Goal: Check status: Check status

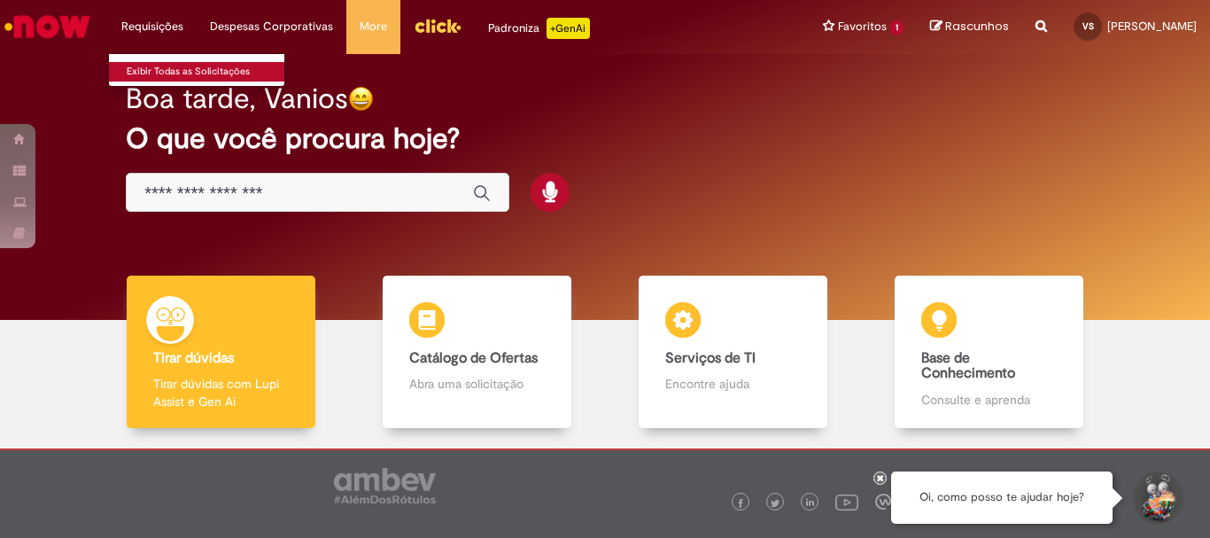
click at [162, 67] on link "Exibir Todas as Solicitações" at bounding box center [206, 71] width 195 height 19
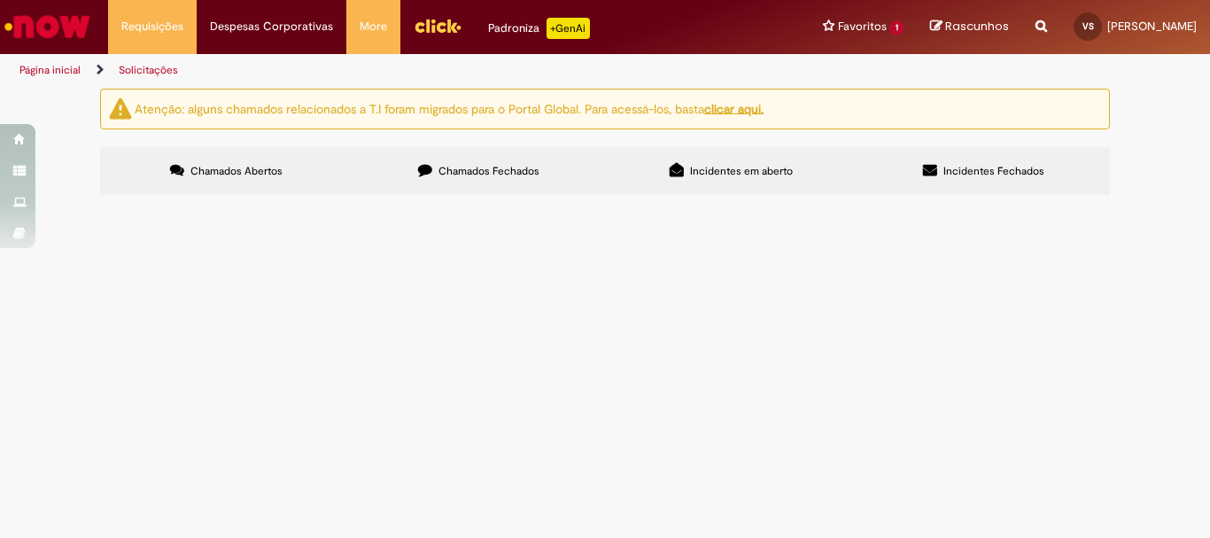
click at [490, 169] on span "Chamados Fechados" at bounding box center [489, 171] width 101 height 14
click at [34, 68] on link "Página inicial" at bounding box center [49, 70] width 61 height 14
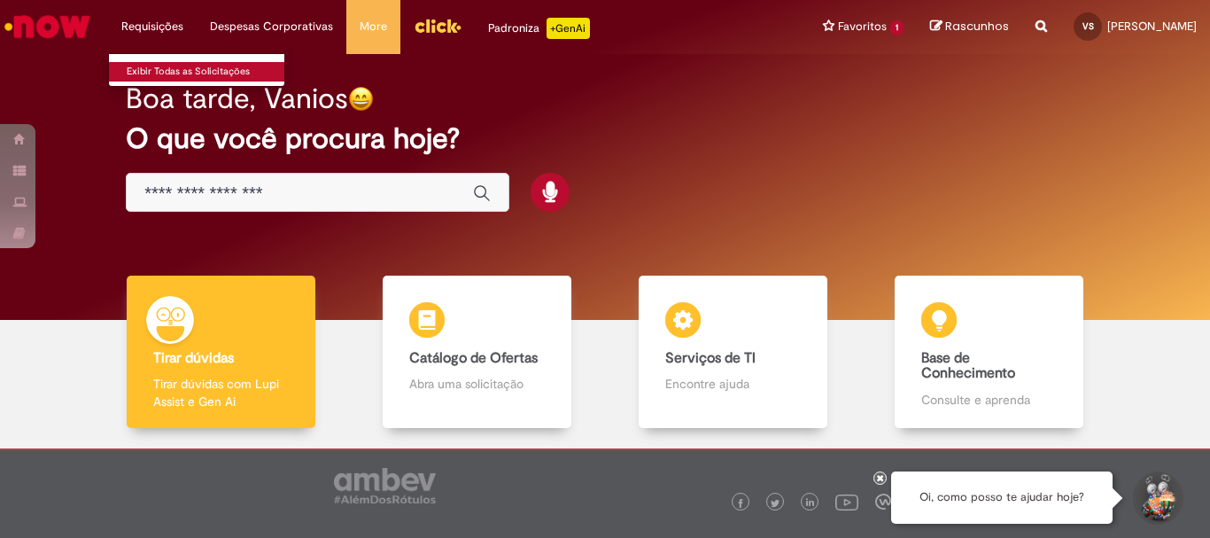
click at [148, 71] on link "Exibir Todas as Solicitações" at bounding box center [206, 71] width 195 height 19
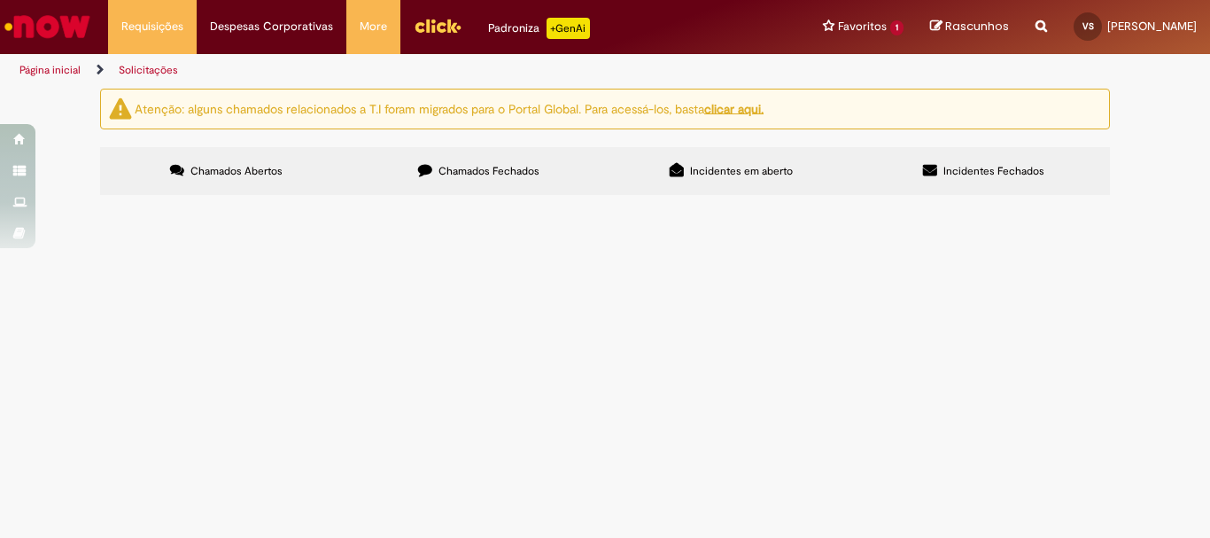
click at [755, 171] on span "Incidentes em aberto" at bounding box center [741, 171] width 103 height 14
click at [952, 179] on label "Incidentes Fechados" at bounding box center [984, 171] width 253 height 48
click at [170, 175] on icon at bounding box center [177, 170] width 14 height 14
click at [461, 172] on span "Chamados Fechados" at bounding box center [489, 171] width 101 height 14
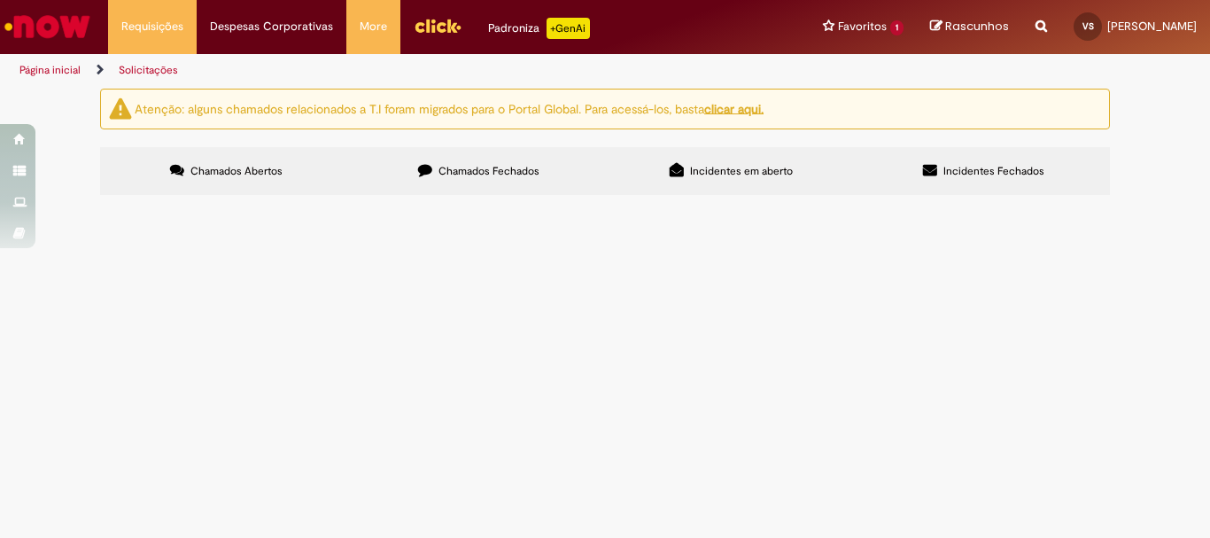
click at [0, 0] on span "Compras rápidas (Speed Buy)" at bounding box center [0, 0] width 0 height 0
click at [0, 0] on span "R13304155" at bounding box center [0, 0] width 0 height 0
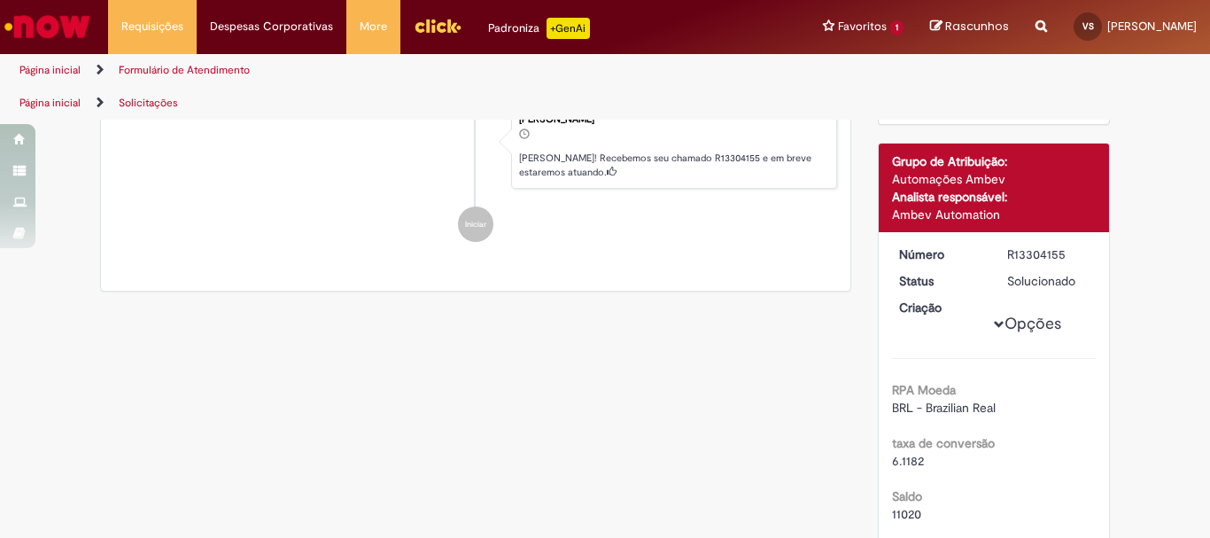
click at [1015, 301] on div "Feedback" at bounding box center [605, 269] width 1210 height 538
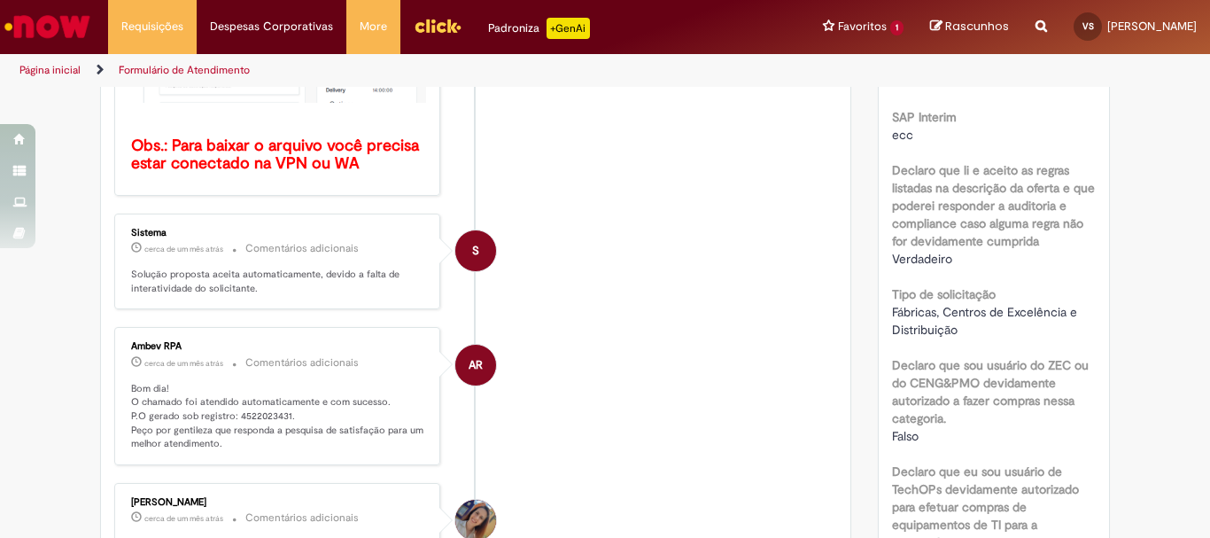
scroll to position [709, 0]
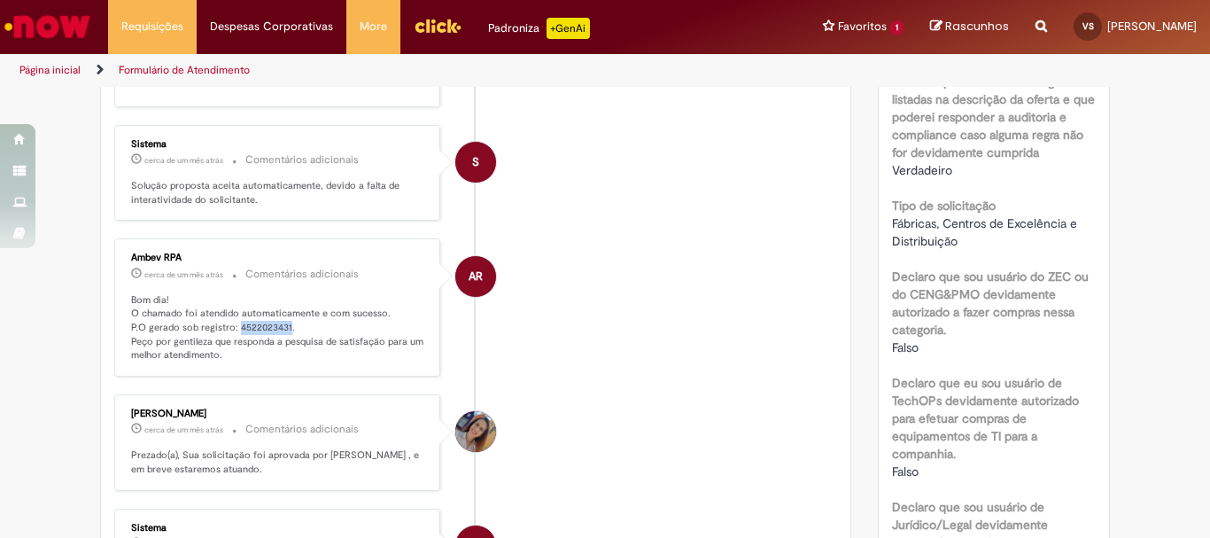
drag, startPoint x: 281, startPoint y: 329, endPoint x: 232, endPoint y: 324, distance: 48.9
click at [232, 324] on p "Bom dia! O chamado foi atendido automaticamente e com sucesso. P.O gerado sob r…" at bounding box center [278, 328] width 295 height 70
copy p "4522023431"
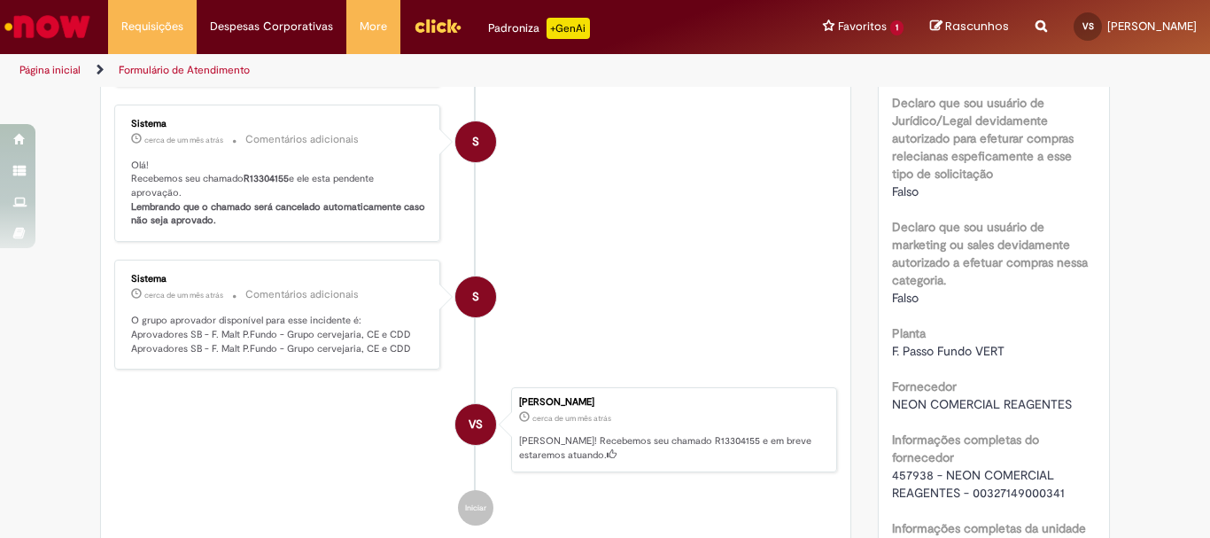
scroll to position [581, 0]
